Goal: Transaction & Acquisition: Obtain resource

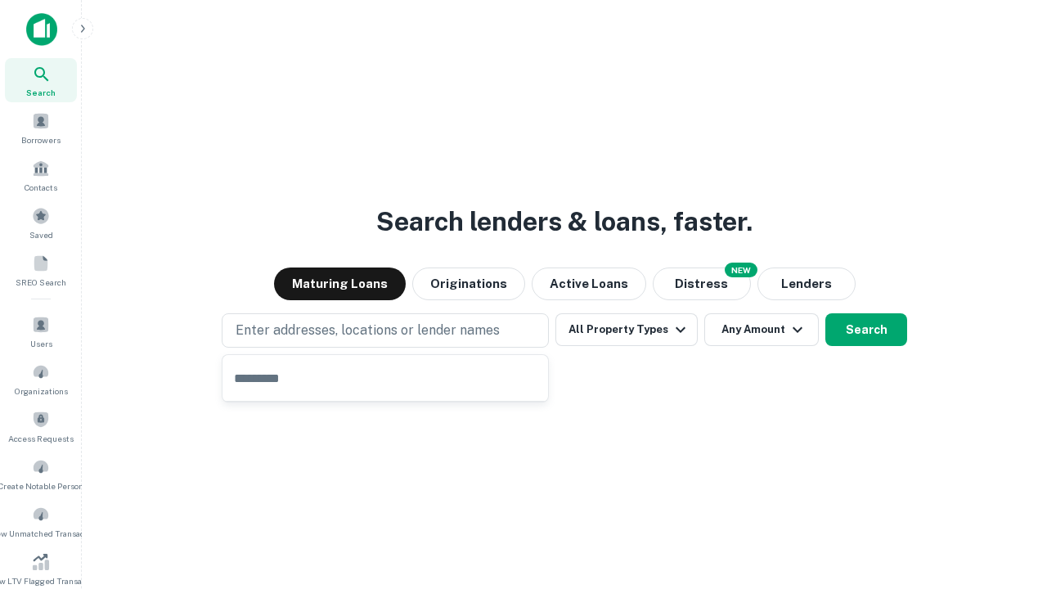
type input "**********"
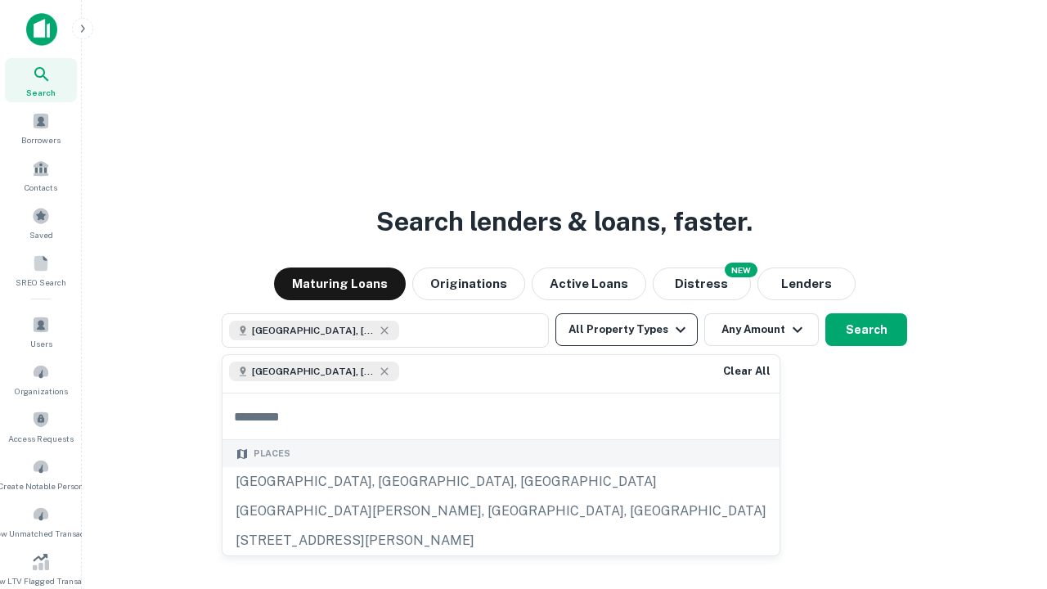
click at [627, 330] on button "All Property Types" at bounding box center [626, 329] width 142 height 33
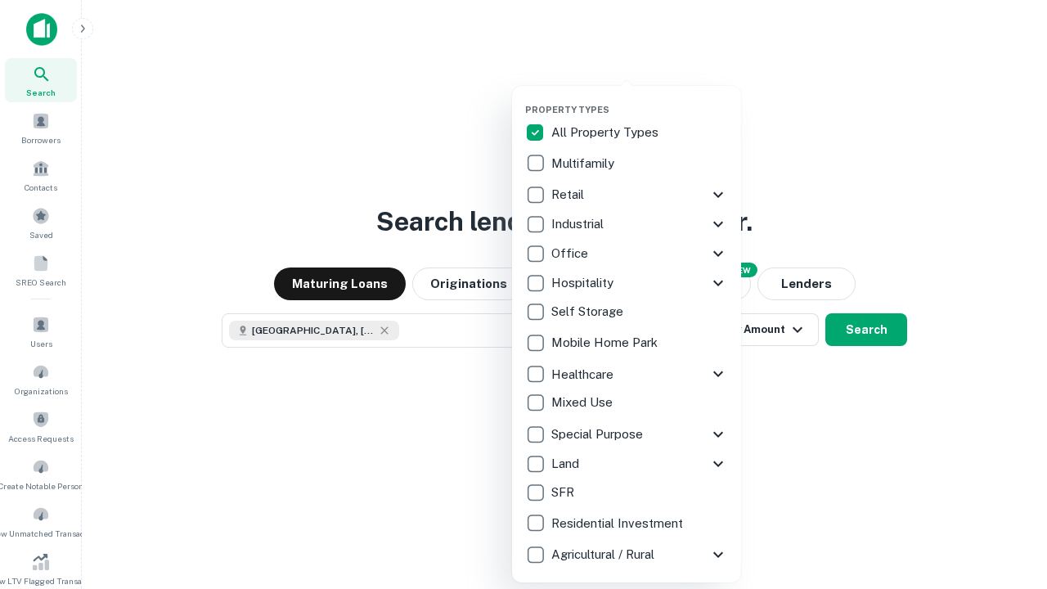
click at [640, 99] on button "button" at bounding box center [639, 99] width 229 height 1
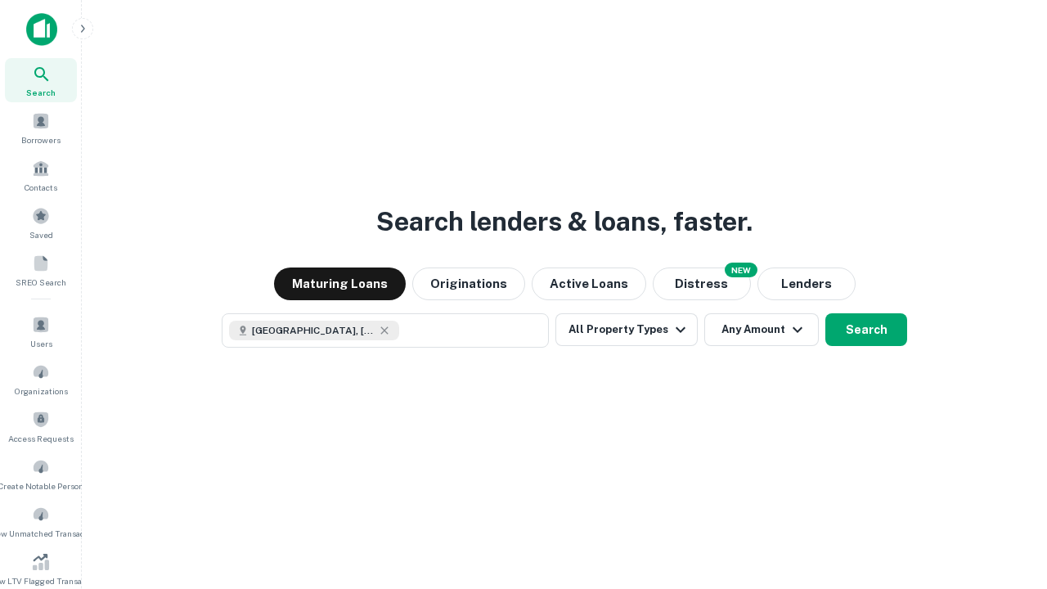
scroll to position [26, 0]
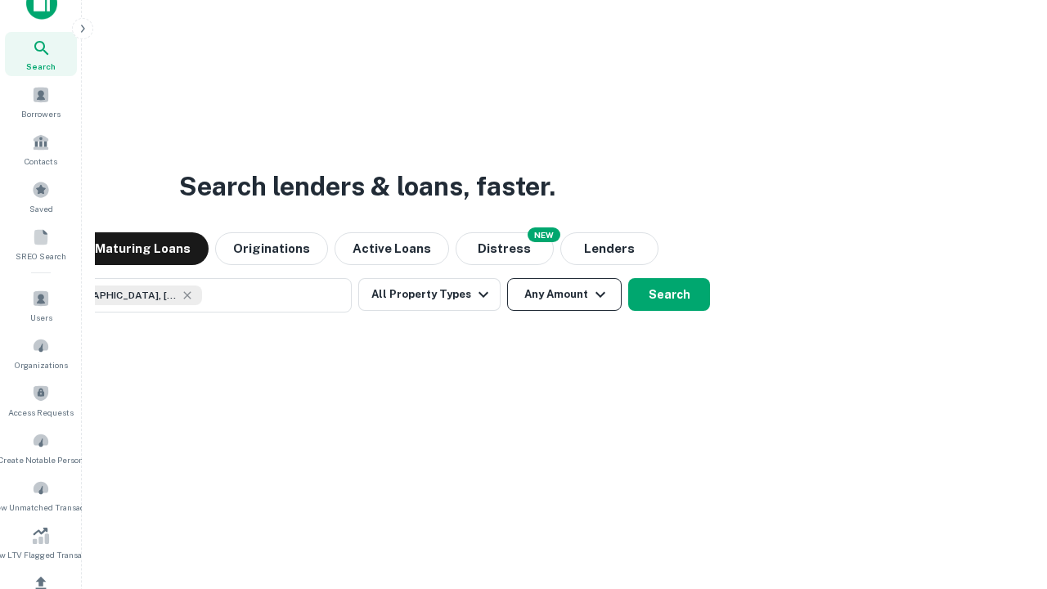
click at [507, 278] on button "Any Amount" at bounding box center [564, 294] width 115 height 33
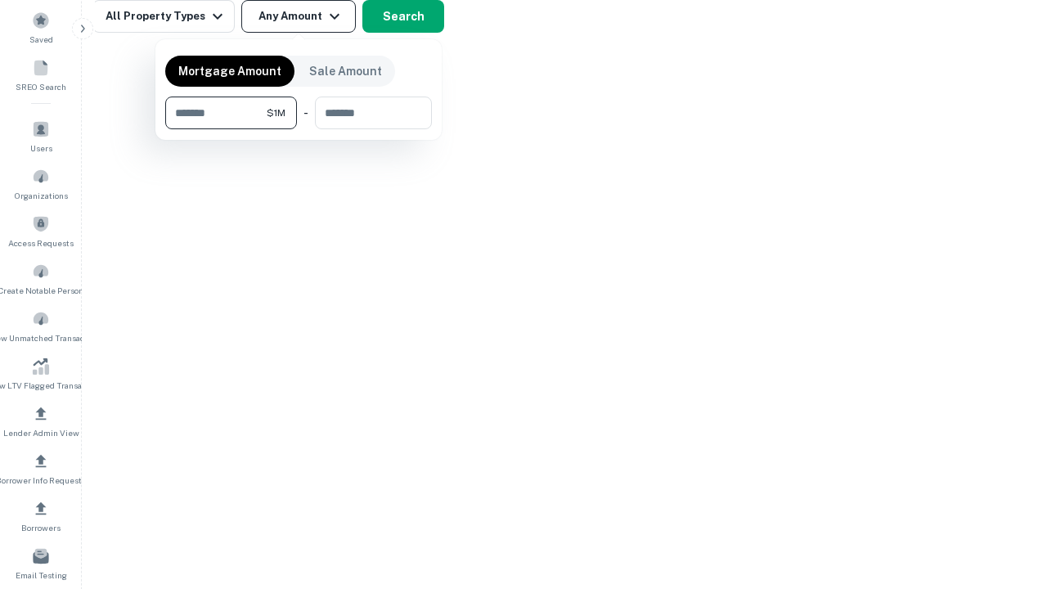
type input "*******"
click at [299, 129] on button "button" at bounding box center [298, 129] width 267 height 1
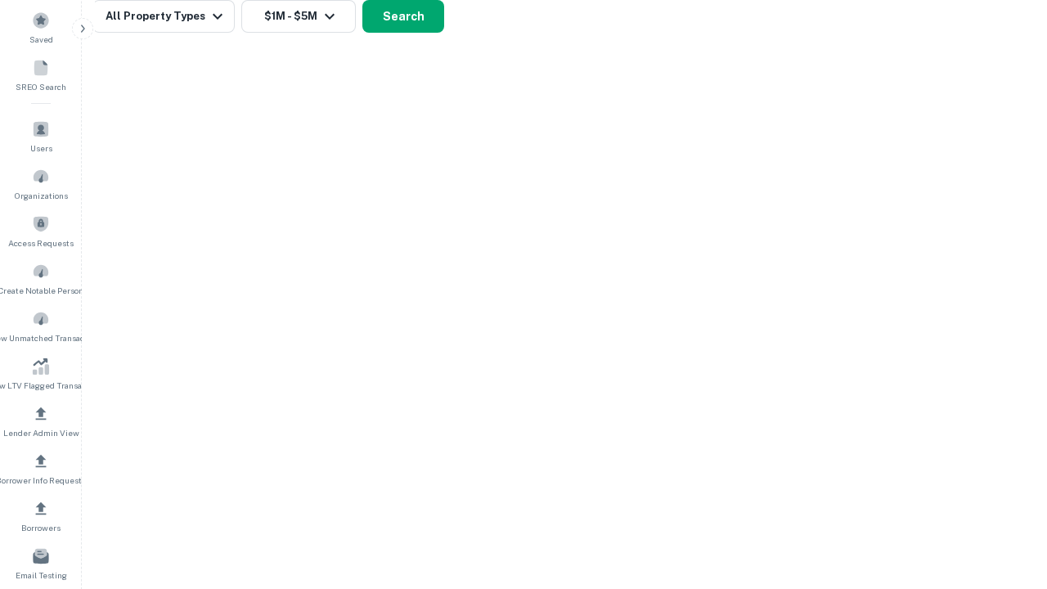
scroll to position [0, 0]
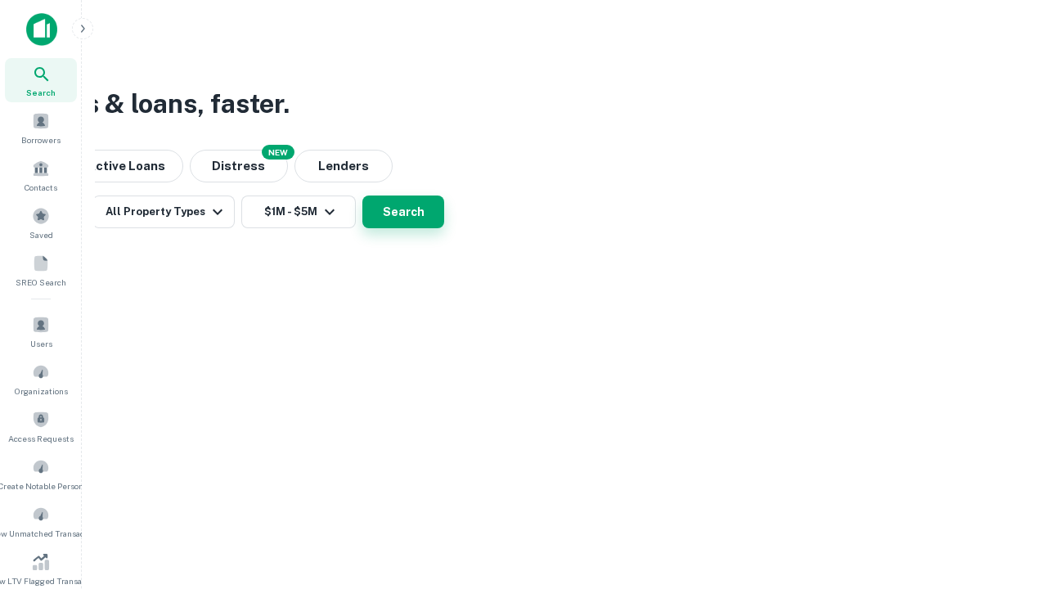
click at [444, 228] on button "Search" at bounding box center [403, 212] width 82 height 33
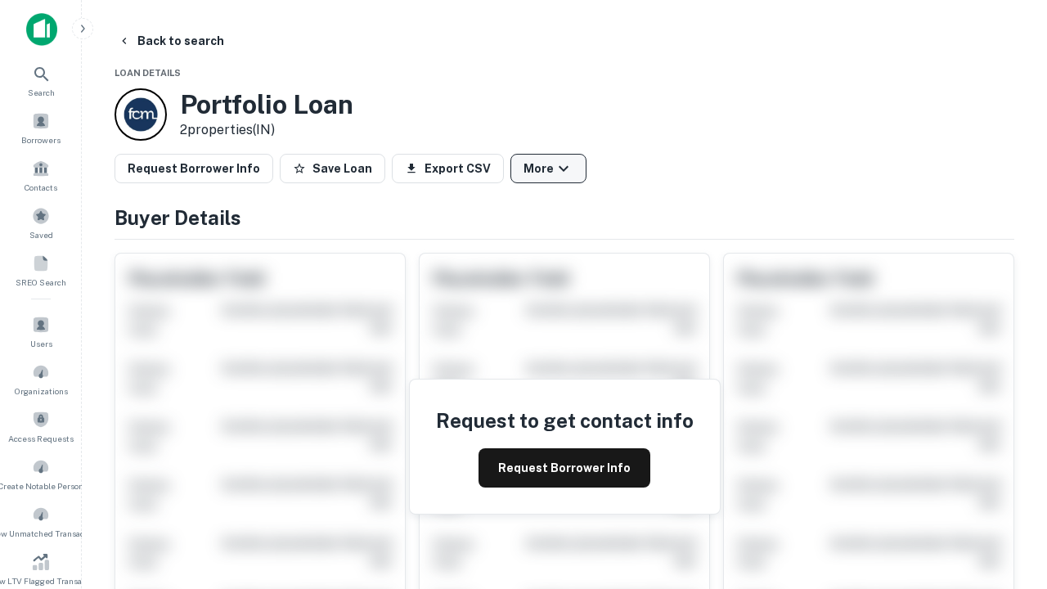
click at [548, 169] on button "More" at bounding box center [548, 168] width 76 height 29
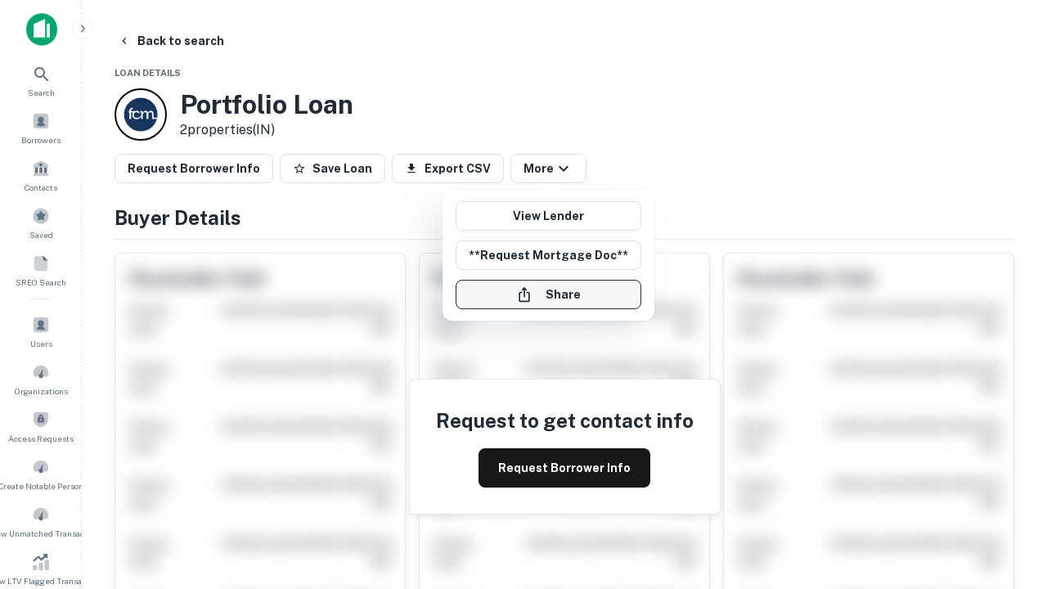
click at [548, 295] on button "Share" at bounding box center [549, 294] width 186 height 29
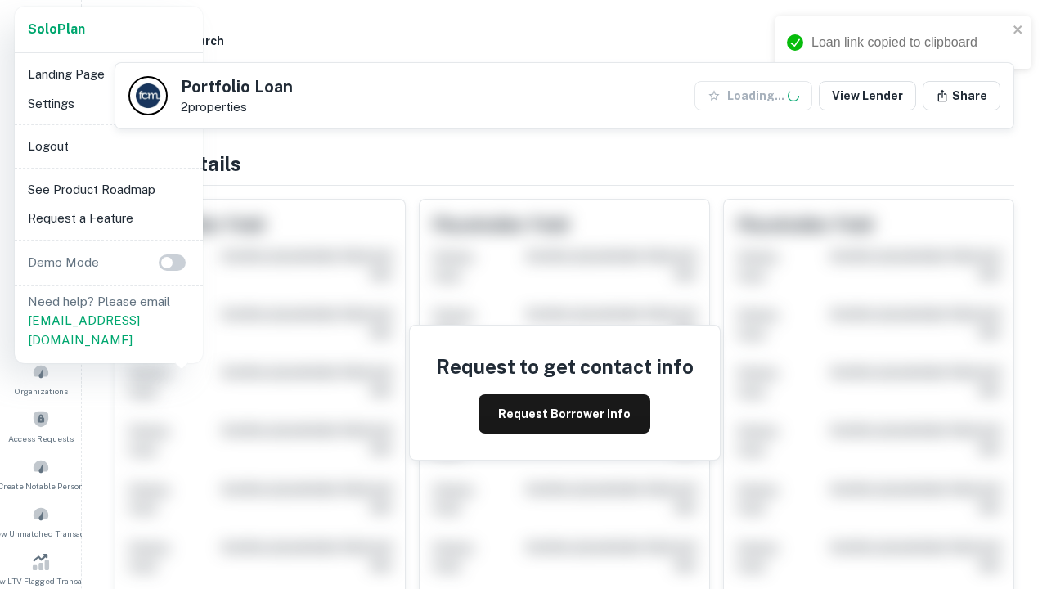
scroll to position [570, 0]
